Goal: Information Seeking & Learning: Compare options

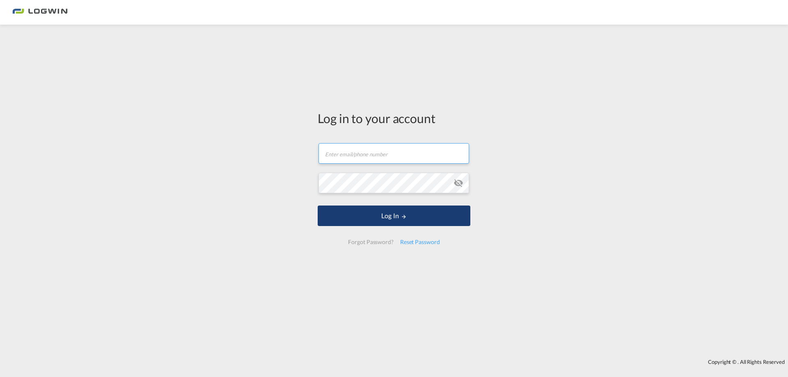
type input "wendy.bourree@logwin-logistics.com"
click at [366, 218] on button "Log In" at bounding box center [394, 216] width 153 height 21
